Goal: Information Seeking & Learning: Find specific fact

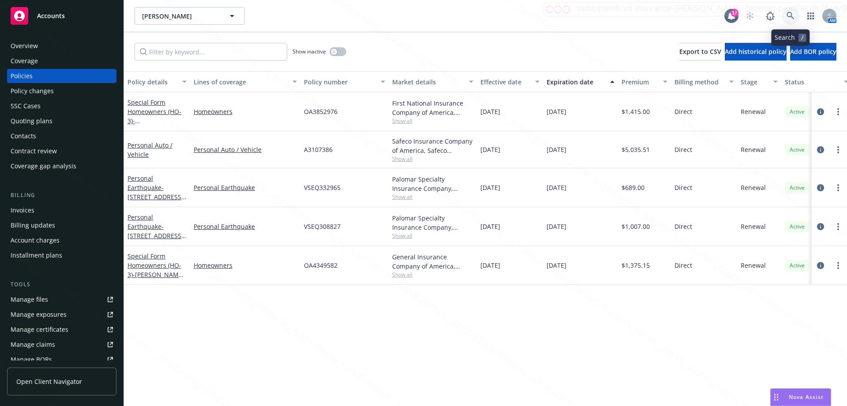
click at [788, 16] on icon at bounding box center [791, 16] width 8 height 8
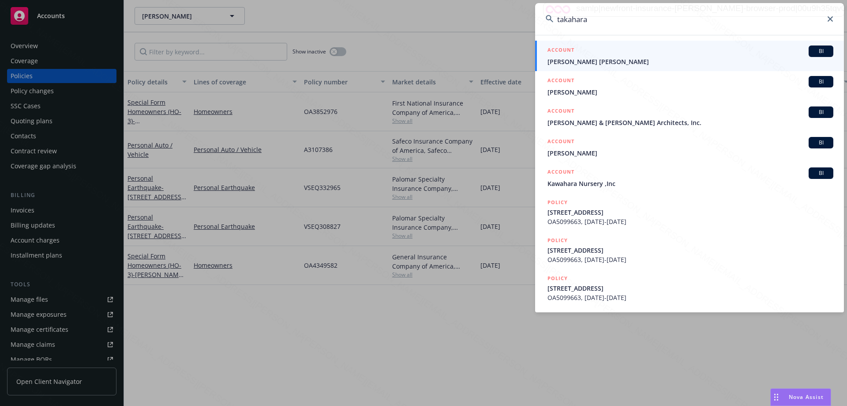
type input "takahara"
click at [578, 62] on span "[PERSON_NAME] [PERSON_NAME]" at bounding box center [691, 61] width 286 height 9
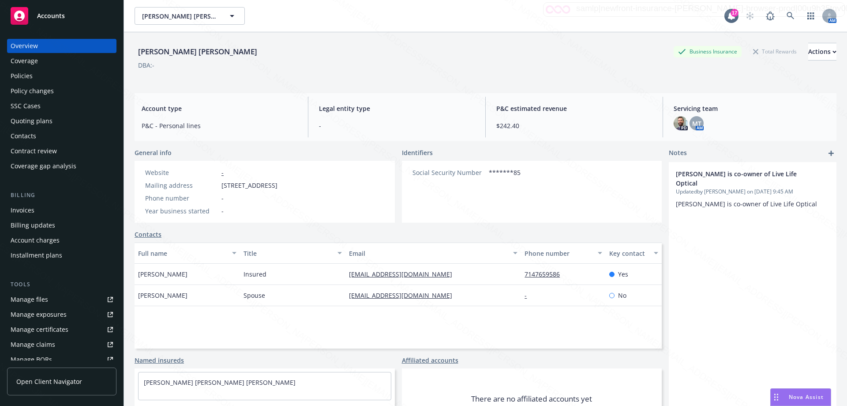
click at [155, 237] on link "Contacts" at bounding box center [148, 233] width 27 height 9
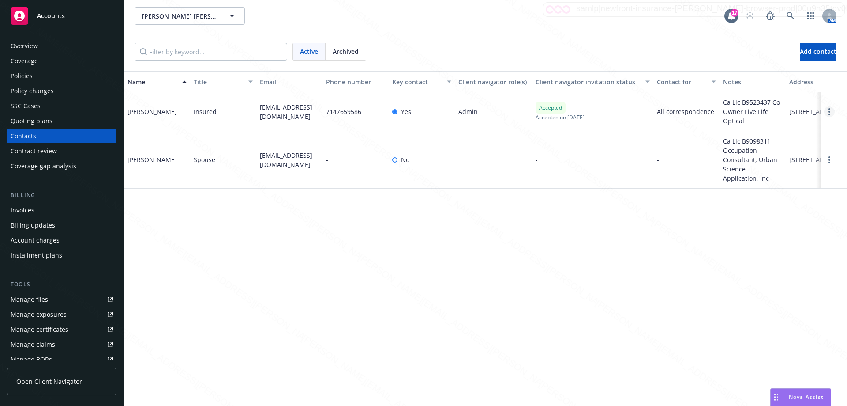
click at [830, 112] on link "Open options" at bounding box center [829, 111] width 11 height 11
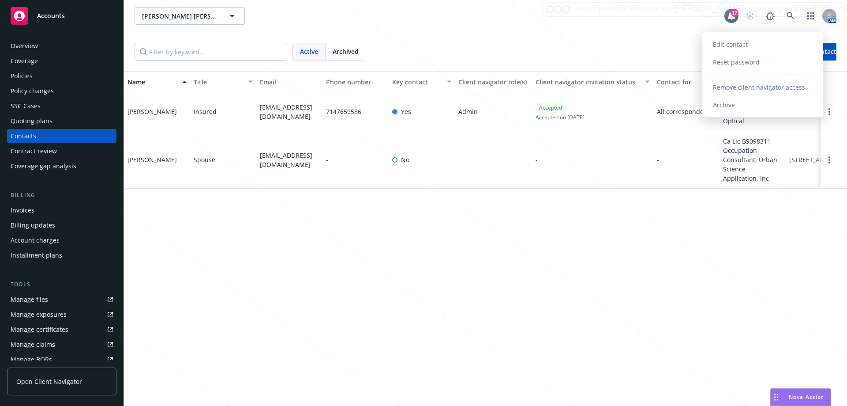
click at [736, 45] on link "Edit contact" at bounding box center [762, 45] width 120 height 18
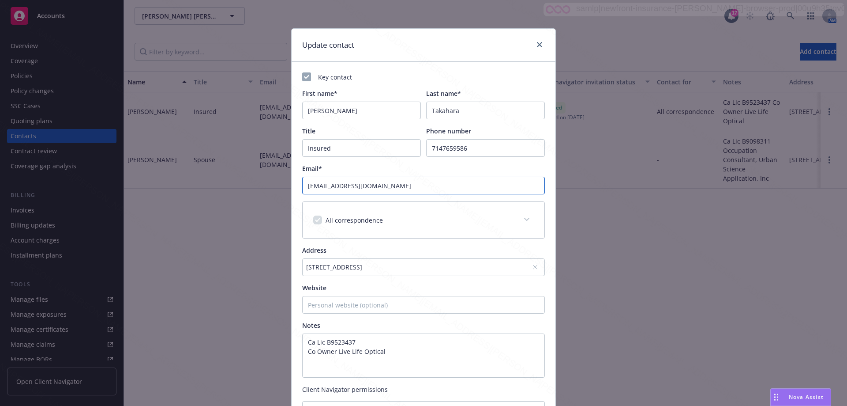
click at [327, 184] on input "[EMAIL_ADDRESS][DOMAIN_NAME]" at bounding box center [423, 186] width 243 height 18
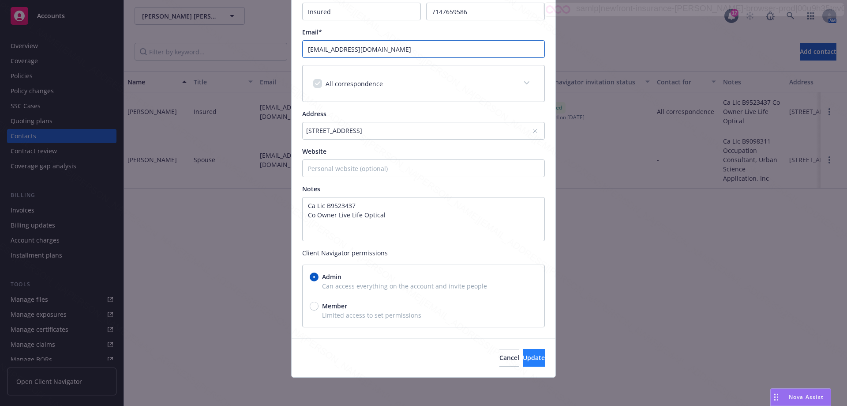
type input "[EMAIL_ADDRESS][DOMAIN_NAME]"
click at [529, 352] on button "Update" at bounding box center [534, 358] width 22 height 18
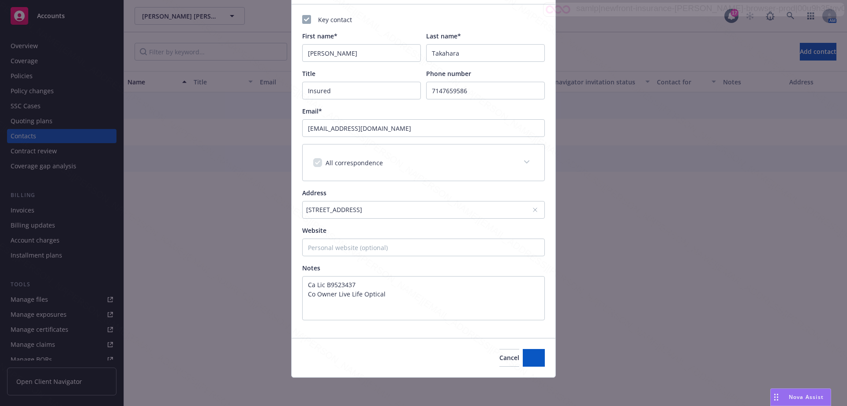
scroll to position [0, 0]
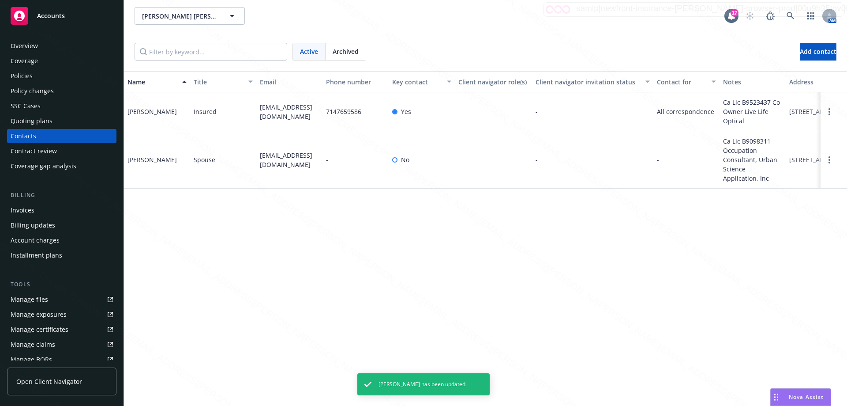
click at [32, 45] on div "Overview" at bounding box center [24, 46] width 27 height 14
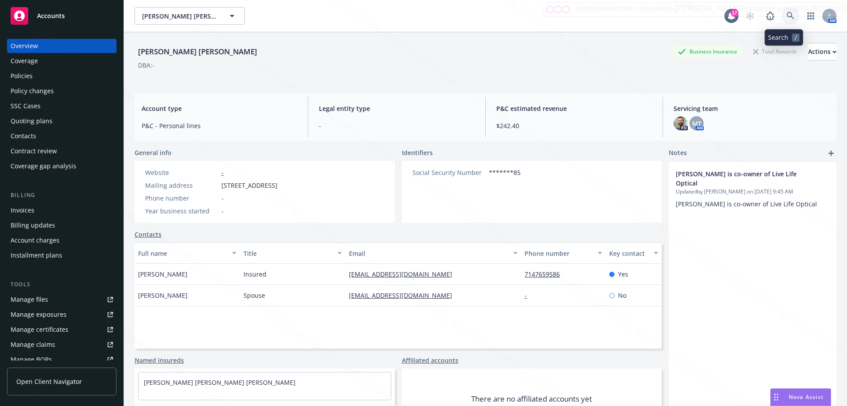
click at [787, 14] on icon at bounding box center [791, 16] width 8 height 8
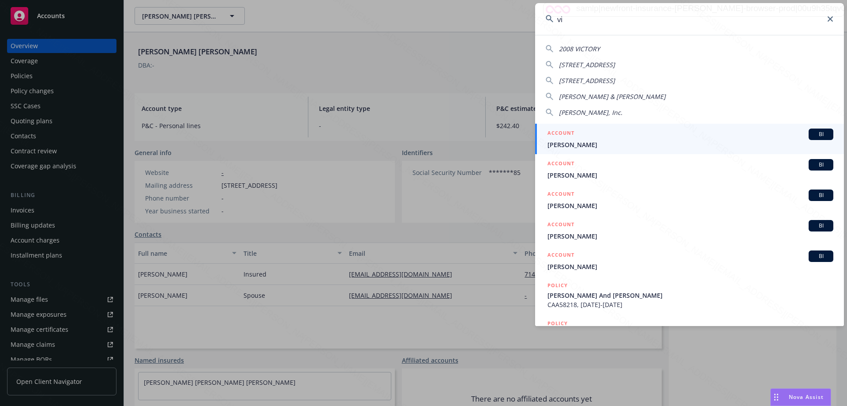
type input "v"
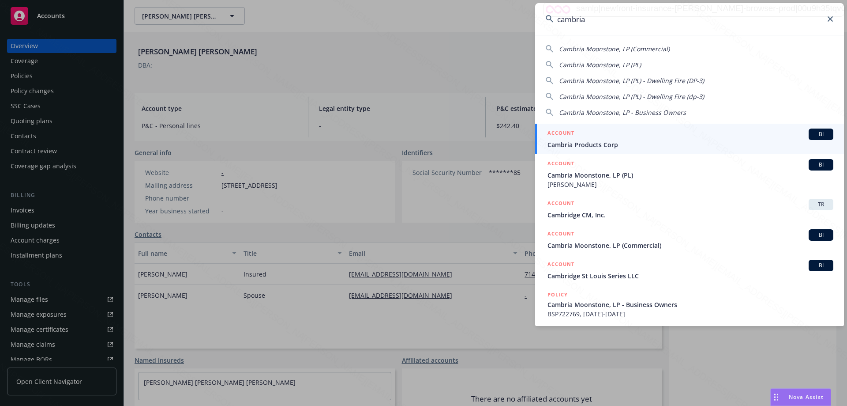
type input "cambria"
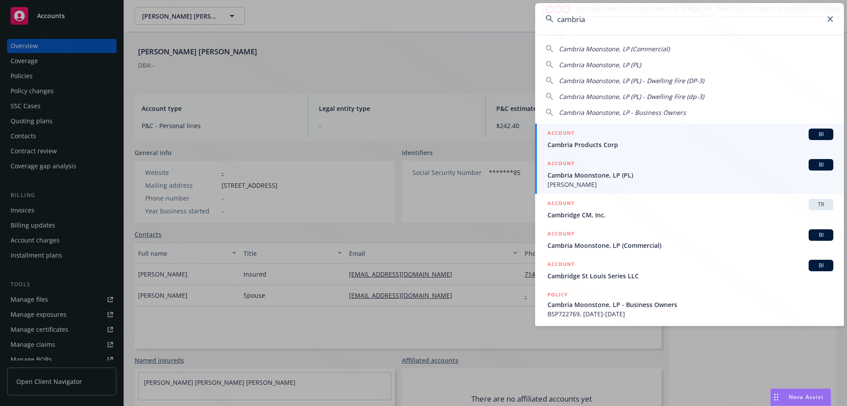
click at [611, 174] on span "Cambria Moonstone, LP (PL)" at bounding box center [691, 174] width 286 height 9
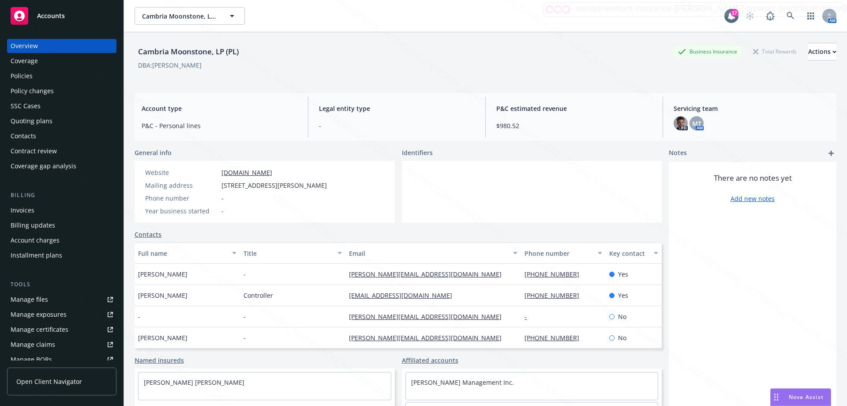
click at [28, 79] on div "Policies" at bounding box center [22, 76] width 22 height 14
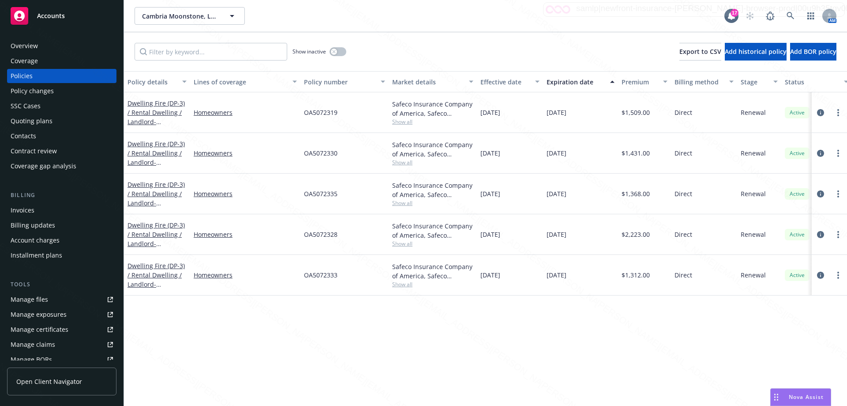
click at [485, 375] on div "Policy details Lines of coverage Policy number Market details Effective date Ex…" at bounding box center [485, 238] width 723 height 334
click at [617, 380] on div "Policy details Lines of coverage Policy number Market details Effective date Ex…" at bounding box center [485, 238] width 723 height 334
click at [37, 42] on div "Overview" at bounding box center [24, 46] width 27 height 14
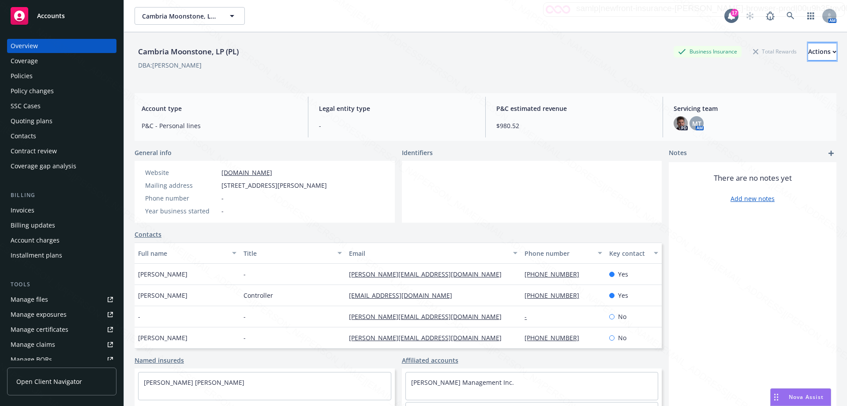
click at [808, 49] on div "Actions" at bounding box center [822, 51] width 28 height 17
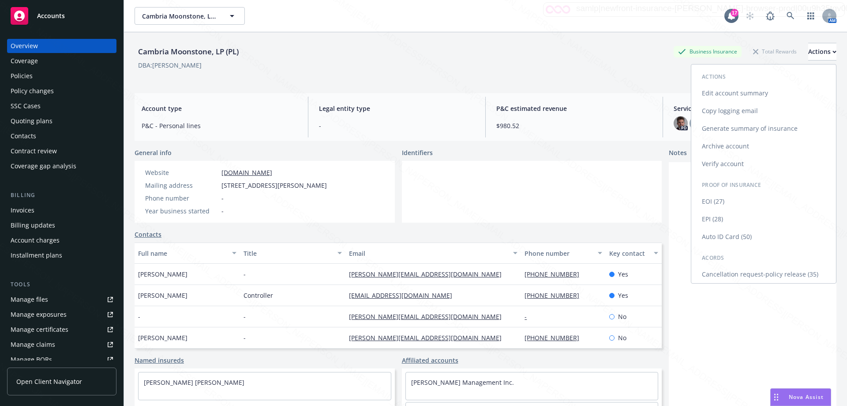
click at [707, 199] on link "EOI (27)" at bounding box center [763, 201] width 145 height 18
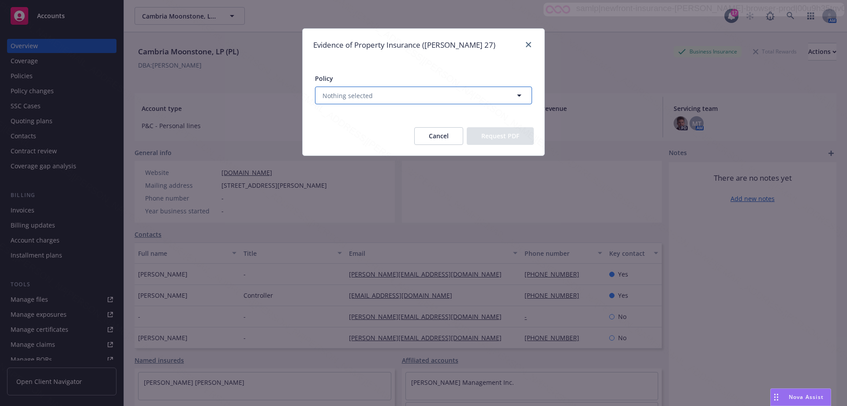
click at [341, 94] on span "Nothing selected" at bounding box center [348, 95] width 50 height 9
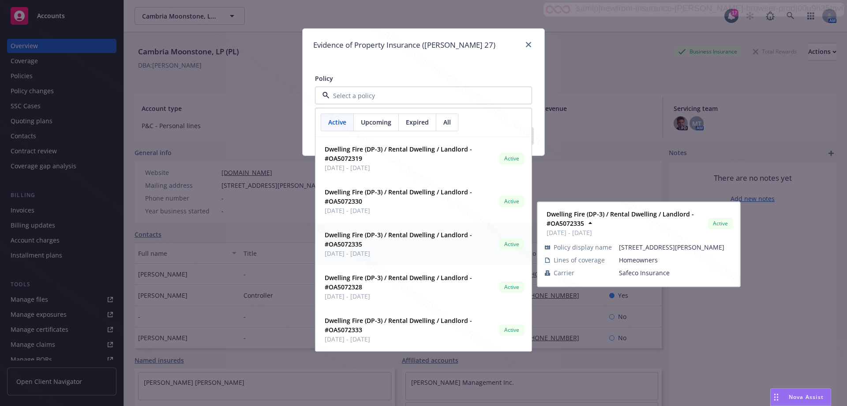
click at [344, 241] on strong "Dwelling Fire (DP-3) / Rental Dwelling / Landlord - #OA5072335" at bounding box center [398, 239] width 147 height 18
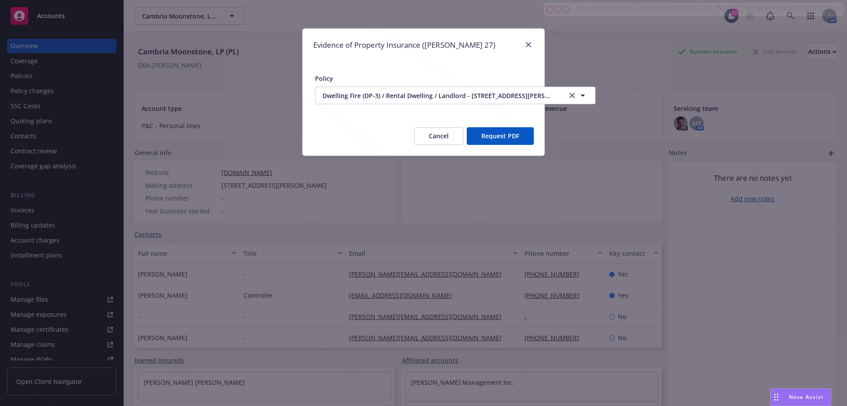
click at [520, 138] on button "Request PDF" at bounding box center [500, 136] width 67 height 18
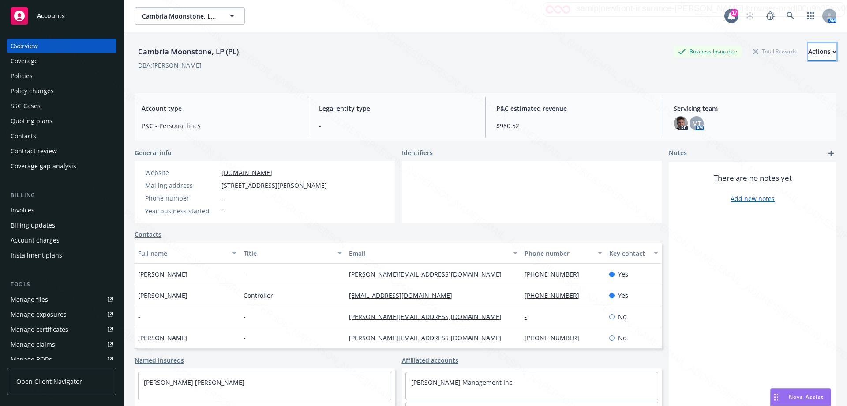
click at [808, 52] on div "Actions" at bounding box center [822, 51] width 28 height 17
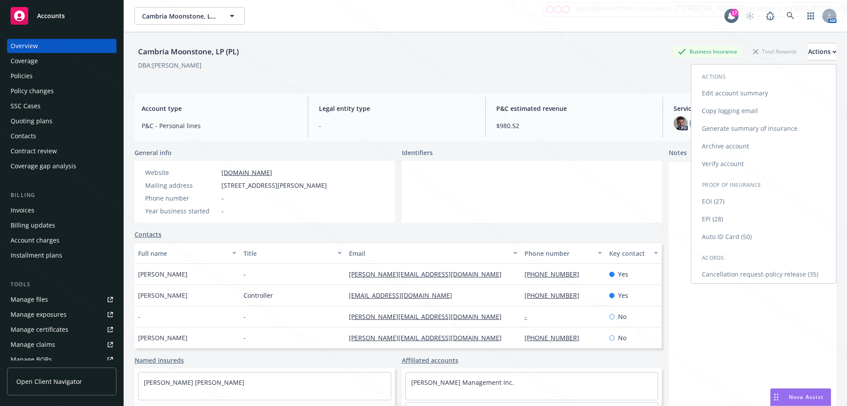
click at [712, 205] on link "EOI (27)" at bounding box center [763, 201] width 145 height 18
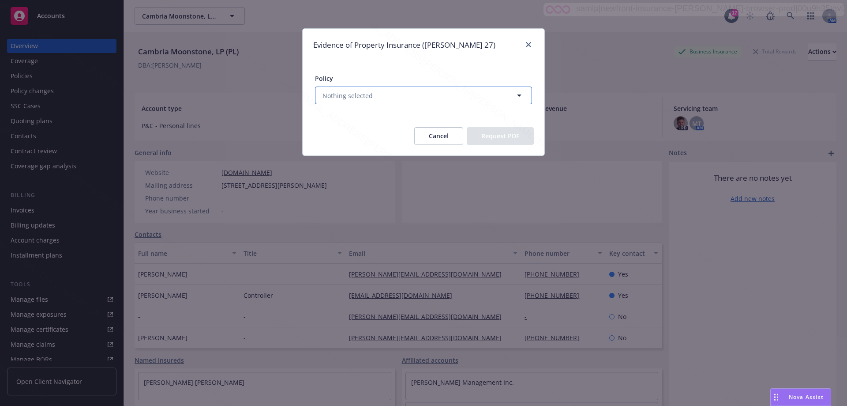
click at [375, 97] on button "Nothing selected" at bounding box center [423, 95] width 217 height 18
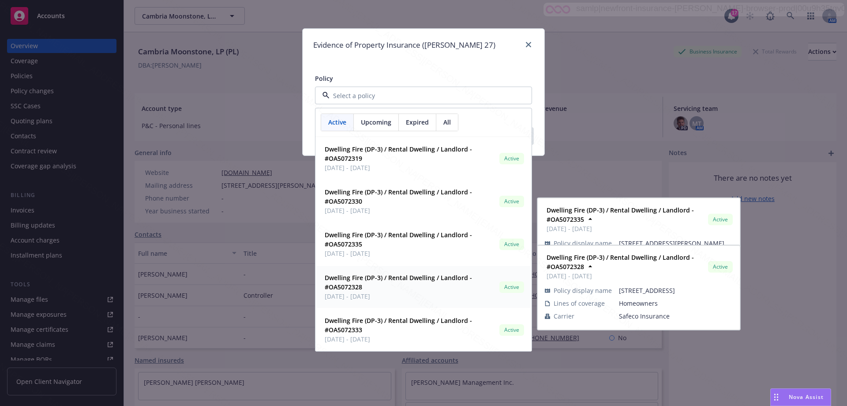
click at [363, 279] on strong "Dwelling Fire (DP-3) / Rental Dwelling / Landlord - #OA5072328" at bounding box center [398, 282] width 147 height 18
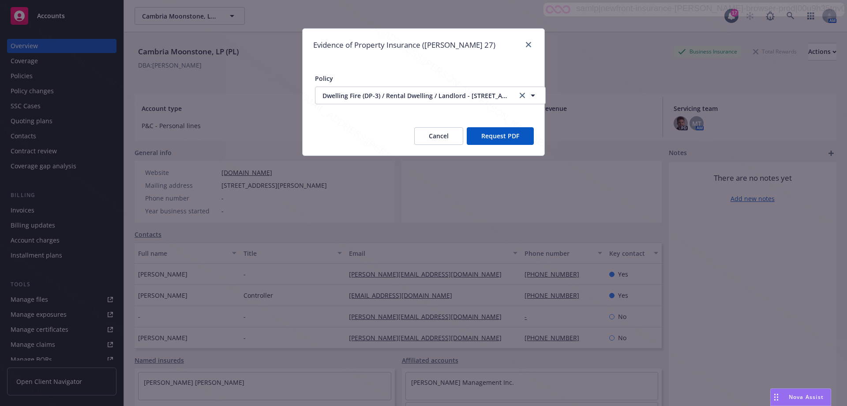
click at [489, 139] on button "Request PDF" at bounding box center [500, 136] width 67 height 18
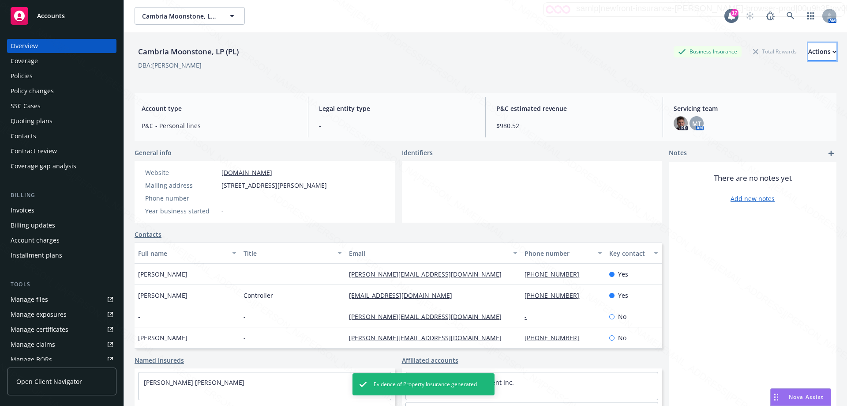
click at [810, 54] on div "Actions" at bounding box center [822, 51] width 28 height 17
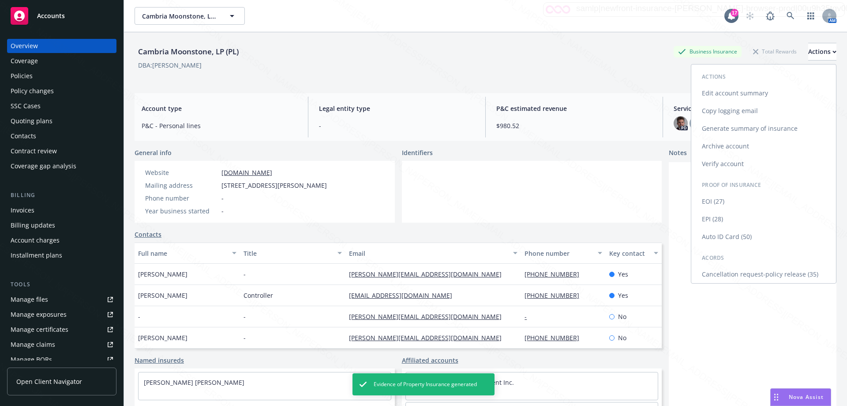
click at [716, 199] on link "EOI (27)" at bounding box center [763, 201] width 145 height 18
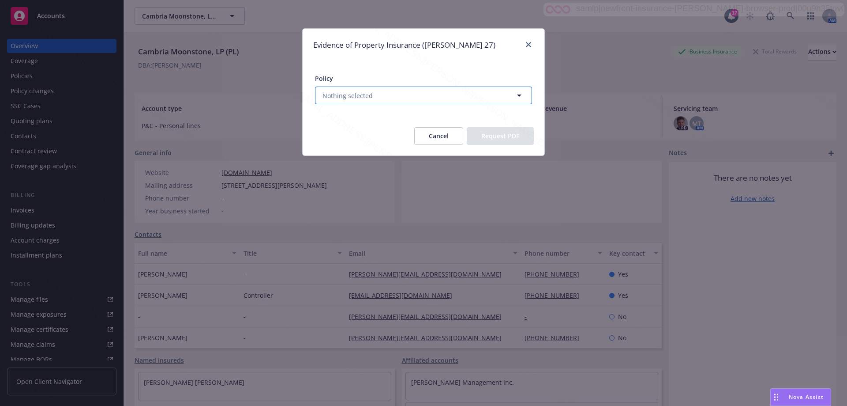
click at [397, 95] on button "Nothing selected" at bounding box center [423, 95] width 217 height 18
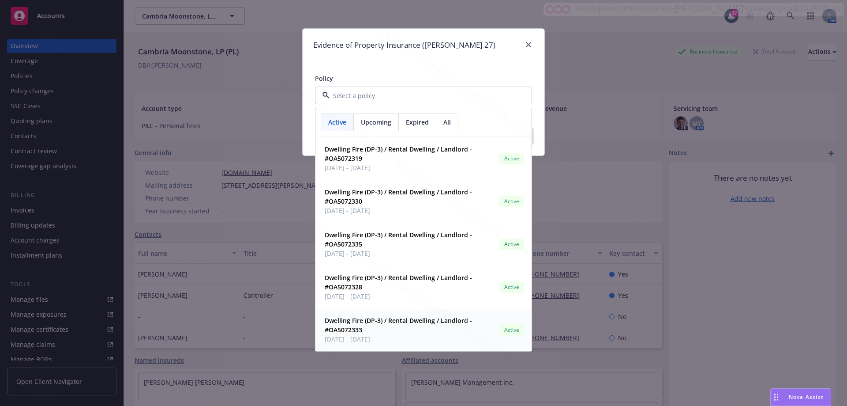
click at [374, 326] on span "Dwelling Fire (DP-3) / Rental Dwelling / Landlord - #OA5072333" at bounding box center [410, 325] width 171 height 19
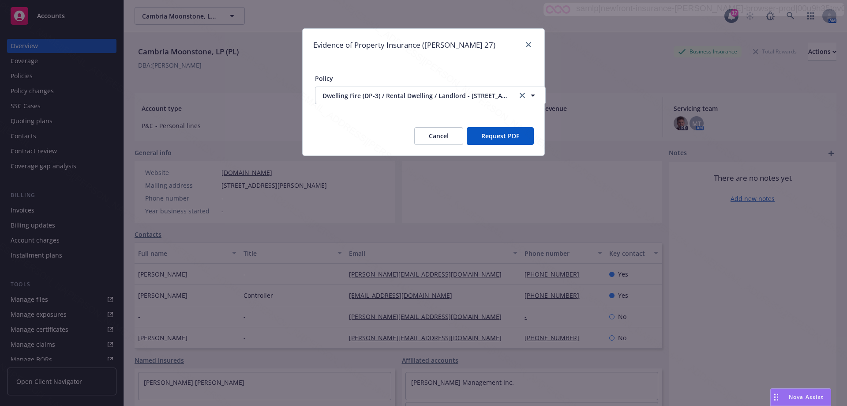
click at [498, 141] on button "Request PDF" at bounding box center [500, 136] width 67 height 18
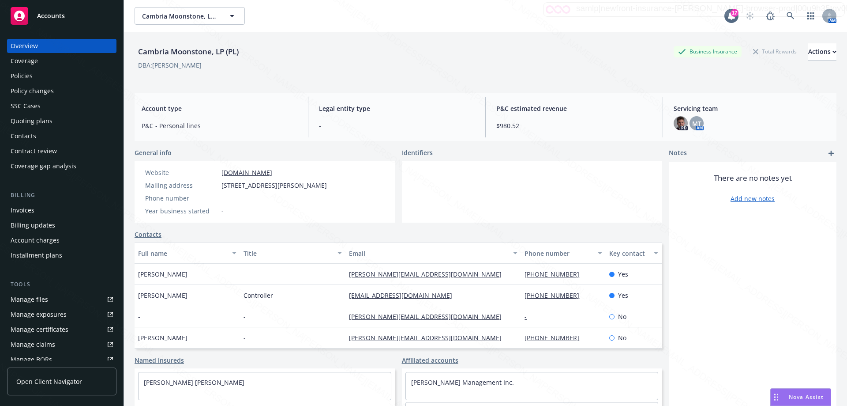
click at [24, 79] on div "Policies" at bounding box center [22, 76] width 22 height 14
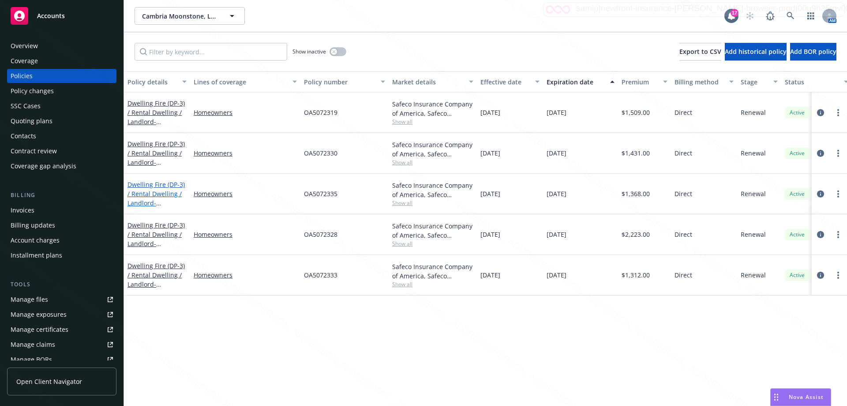
click at [157, 188] on link "Dwelling Fire (DP-3) / Rental Dwelling / Landlord - [STREET_ADDRESS][PERSON_NAM…" at bounding box center [156, 202] width 57 height 45
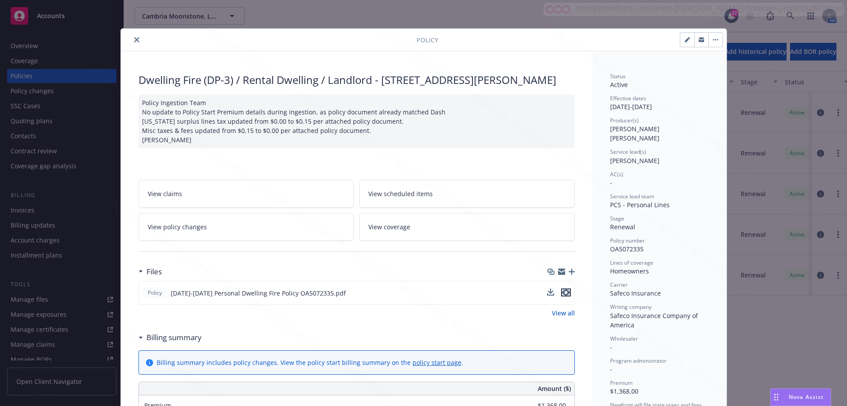
click at [564, 294] on icon "preview file" at bounding box center [566, 292] width 8 height 6
click at [132, 33] on div "Policy" at bounding box center [424, 40] width 606 height 23
click at [134, 38] on icon "close" at bounding box center [136, 39] width 5 height 5
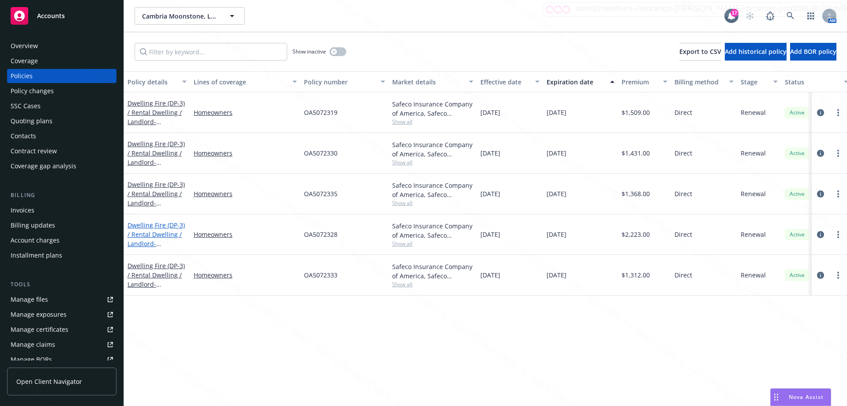
click at [154, 229] on link "Dwelling Fire (DP-3) / Rental Dwelling / Landlord - [STREET_ADDRESS]" at bounding box center [156, 239] width 57 height 36
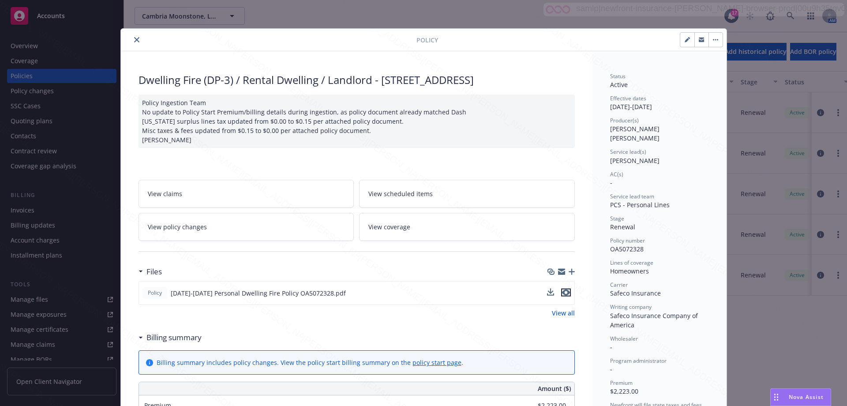
click at [563, 290] on icon "preview file" at bounding box center [566, 292] width 8 height 6
click at [135, 39] on icon "close" at bounding box center [136, 39] width 5 height 5
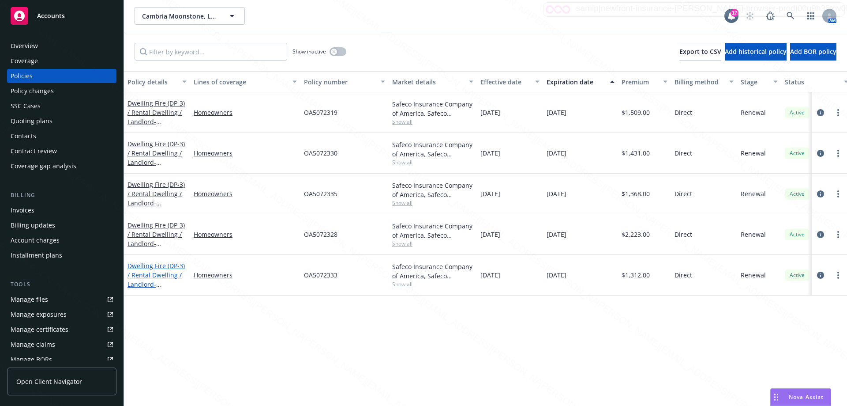
click at [143, 267] on link "Dwelling Fire (DP-3) / Rental Dwelling / Landlord - [STREET_ADDRESS]" at bounding box center [156, 279] width 57 height 36
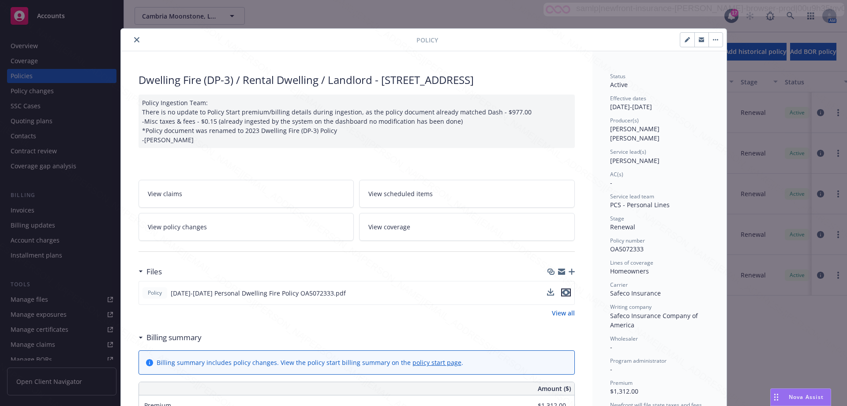
click at [563, 290] on icon "preview file" at bounding box center [566, 292] width 8 height 6
click at [134, 38] on icon "close" at bounding box center [136, 39] width 5 height 5
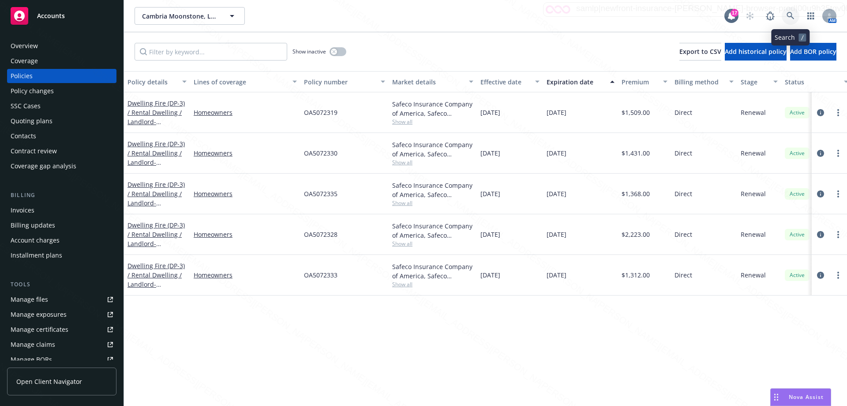
click at [787, 14] on icon at bounding box center [791, 16] width 8 height 8
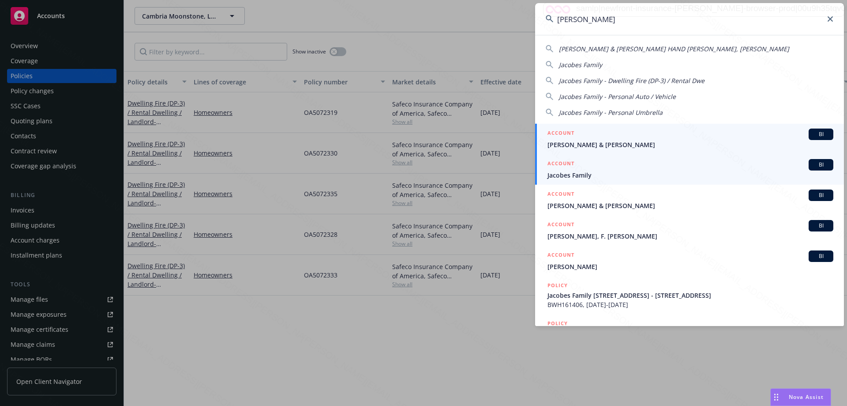
type input "[PERSON_NAME]"
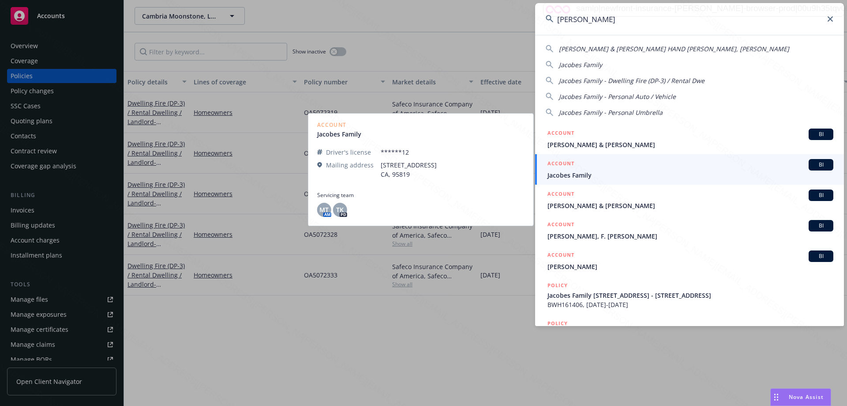
click at [579, 172] on span "Jacobes Family" at bounding box center [691, 174] width 286 height 9
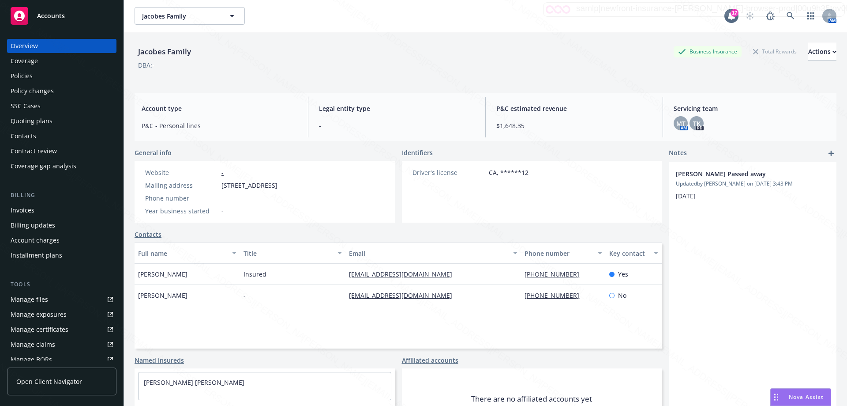
drag, startPoint x: 348, startPoint y: 188, endPoint x: 211, endPoint y: 187, distance: 136.8
click at [211, 187] on div "Website - Mailing address [STREET_ADDRESS] Phone number - Year business started…" at bounding box center [212, 192] width 154 height 62
copy div "[STREET_ADDRESS]"
click at [782, 14] on link at bounding box center [791, 16] width 18 height 18
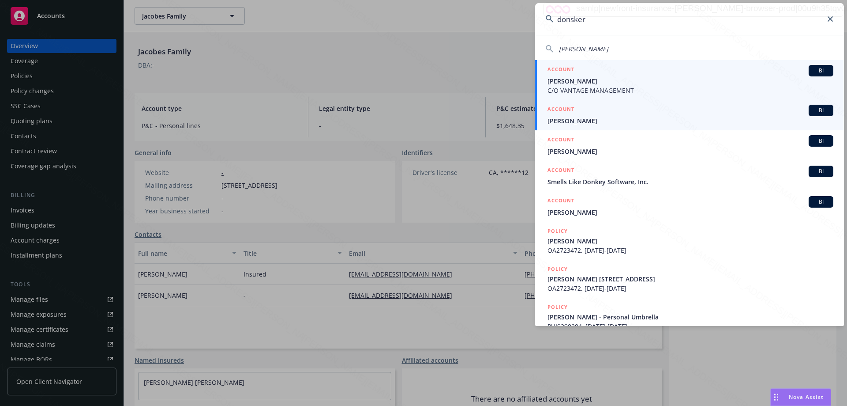
type input "donsker"
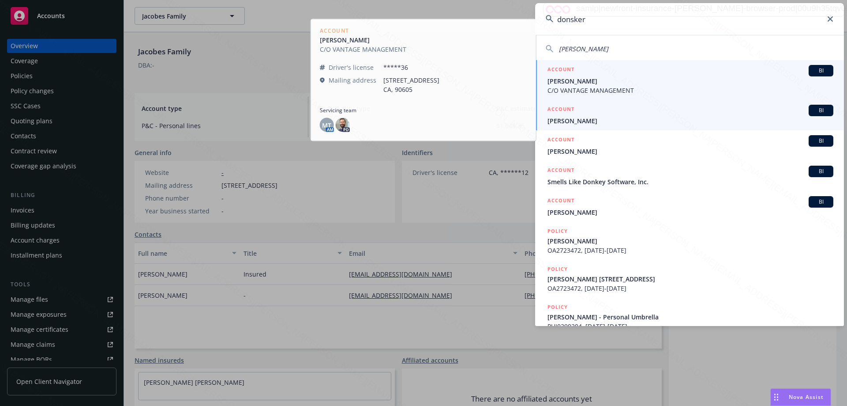
click at [588, 118] on span "[PERSON_NAME]" at bounding box center [691, 120] width 286 height 9
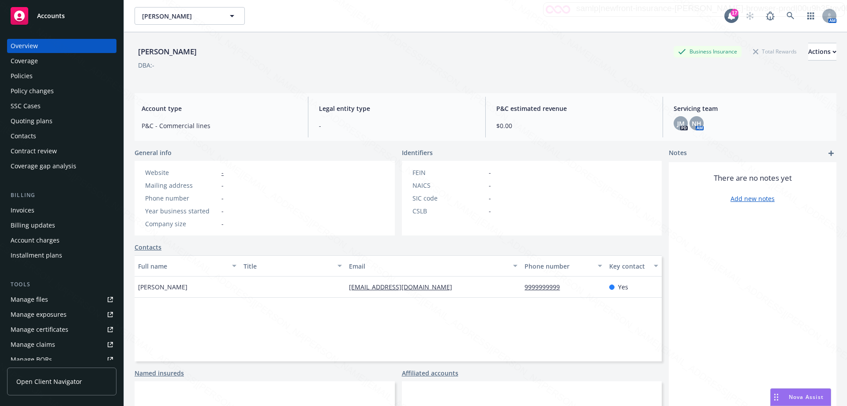
click at [24, 71] on div "Policies" at bounding box center [22, 76] width 22 height 14
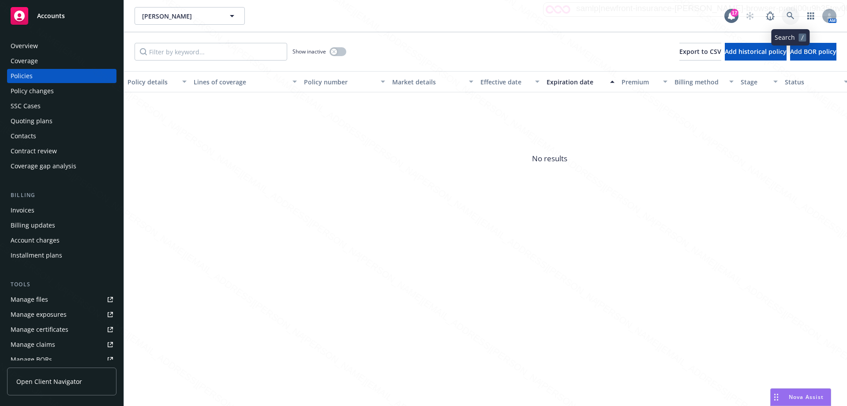
click at [793, 14] on icon at bounding box center [791, 16] width 8 height 8
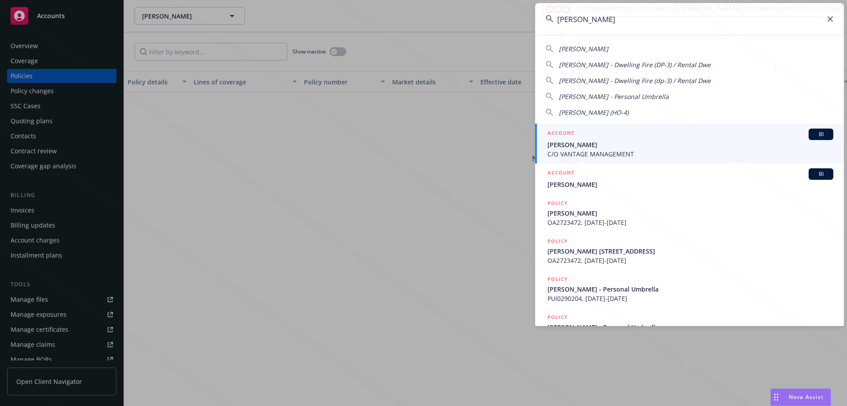
type input "[PERSON_NAME]"
click at [627, 151] on span "C/O VANTAGE MANAGEMENT" at bounding box center [691, 153] width 286 height 9
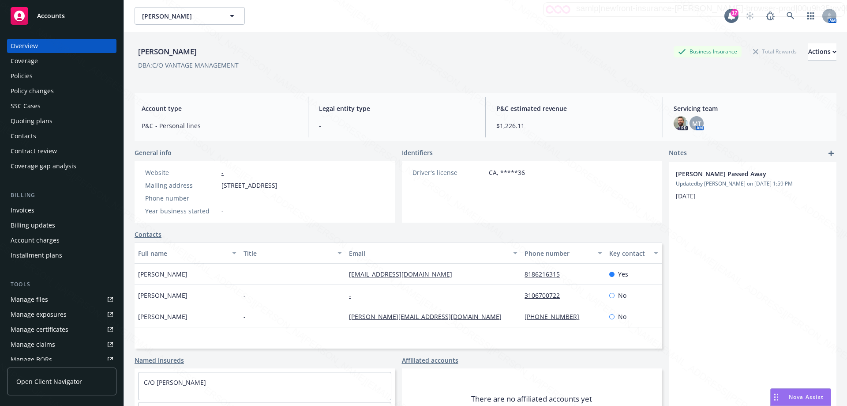
click at [26, 74] on div "Policies" at bounding box center [22, 76] width 22 height 14
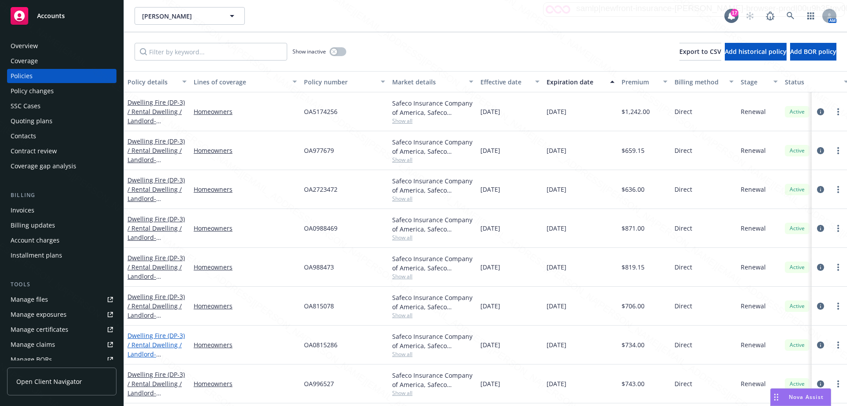
click at [167, 344] on link "Dwelling Fire (DP-3) / Rental Dwelling / Landlord - [STREET_ADDRESS]" at bounding box center [156, 349] width 57 height 36
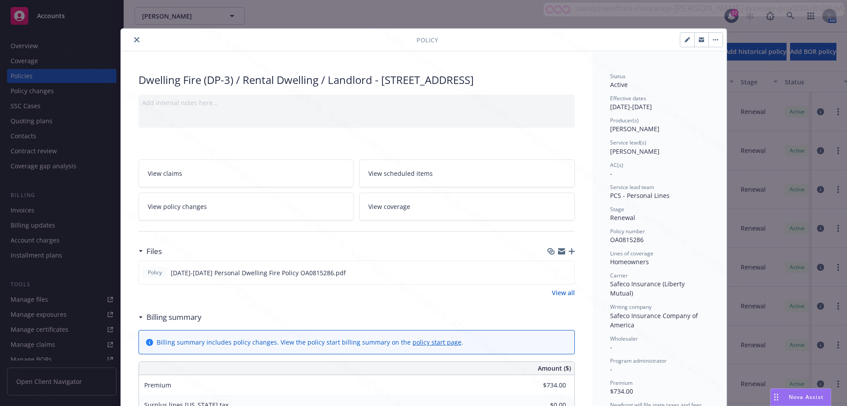
click at [134, 39] on icon "close" at bounding box center [136, 39] width 5 height 5
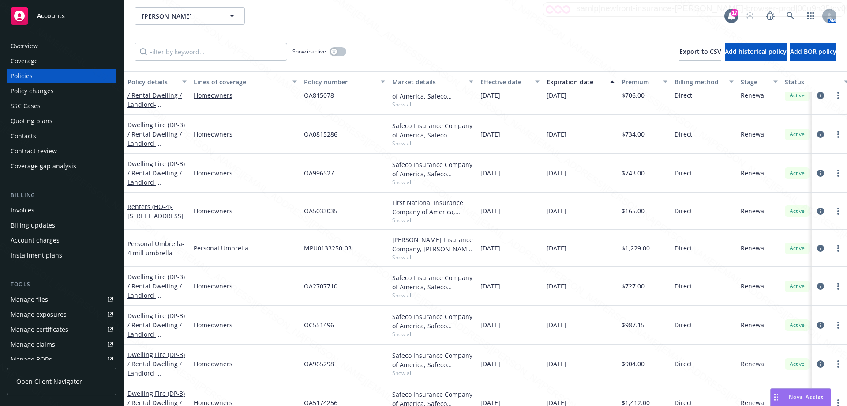
scroll to position [218, 0]
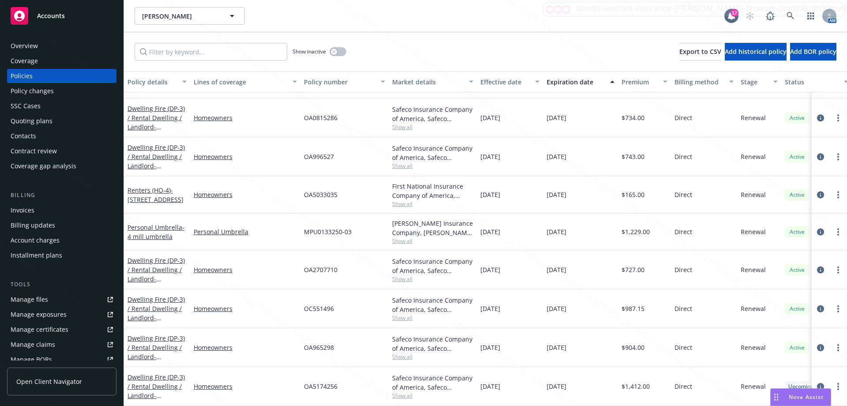
click at [264, 349] on div "Homeowners" at bounding box center [245, 347] width 110 height 39
click at [256, 304] on link "Homeowners" at bounding box center [245, 308] width 103 height 9
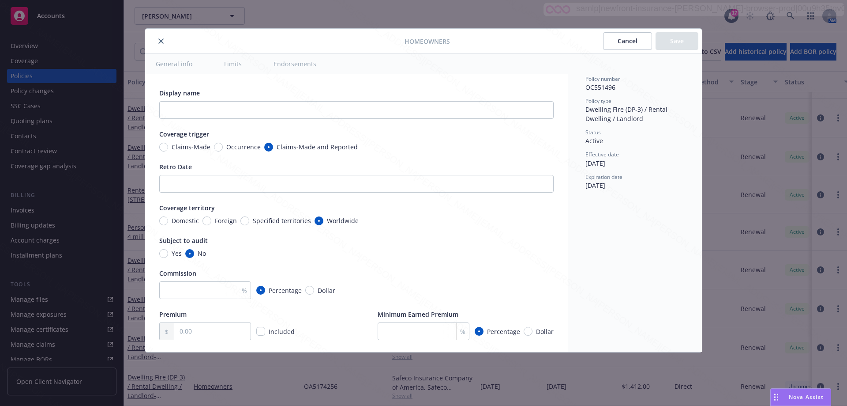
type textarea "x"
click at [160, 37] on button "close" at bounding box center [161, 41] width 11 height 11
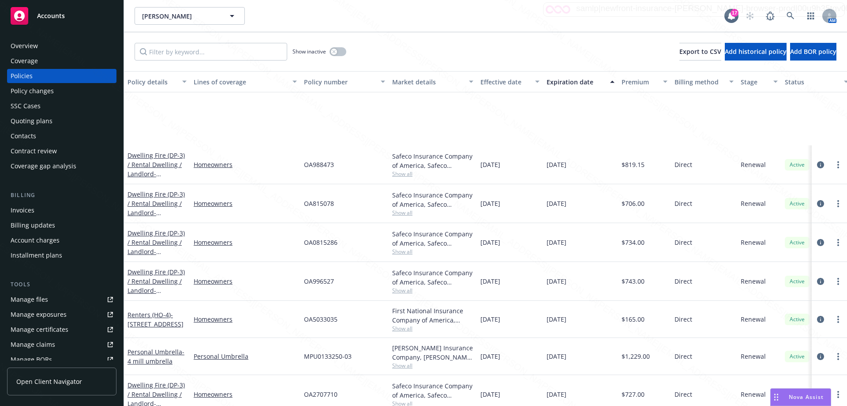
scroll to position [218, 0]
